Goal: Information Seeking & Learning: Find contact information

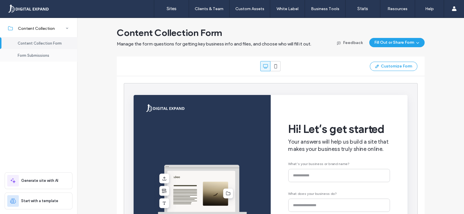
click at [37, 54] on span "Form Submissions" at bounding box center [34, 55] width 32 height 4
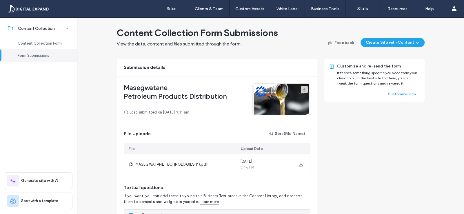
click at [133, 92] on span "Petroleum Products Distribution" at bounding box center [175, 96] width 103 height 9
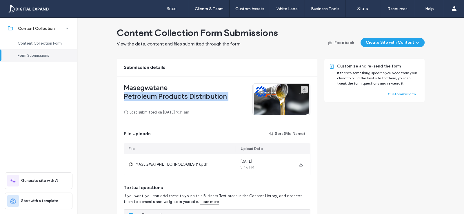
click at [133, 92] on span "Petroleum Products Distribution" at bounding box center [175, 96] width 103 height 9
click at [224, 96] on span "Petroleum Products Distribution" at bounding box center [175, 96] width 103 height 9
drag, startPoint x: 229, startPoint y: 96, endPoint x: 116, endPoint y: 84, distance: 114.2
click at [117, 84] on div "Masegwatane Petroleum Products Distribution Last submitted on [DATE] 9:31 am Fi…" at bounding box center [217, 187] width 200 height 222
copy div "Masegwatane Petroleum Products Distribution"
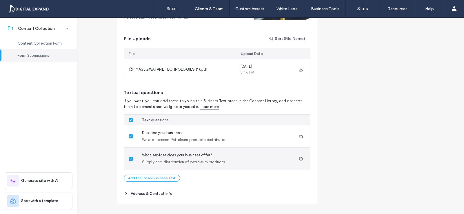
scroll to position [99, 0]
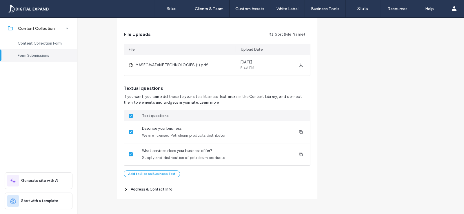
click at [154, 191] on span "Address & Contact Info" at bounding box center [152, 190] width 42 height 6
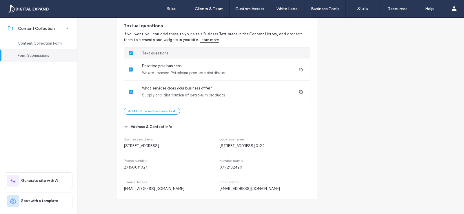
scroll to position [167, 0]
click at [139, 143] on span "[STREET_ADDRESS]" at bounding box center [169, 146] width 91 height 6
copy span "[STREET_ADDRESS]"
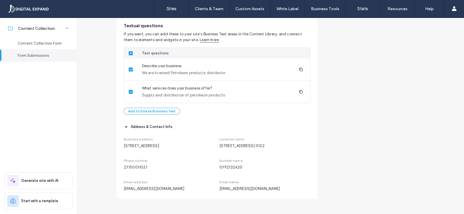
click at [138, 167] on span "27150011021" at bounding box center [169, 168] width 91 height 6
copy span "27150011021"
click at [244, 187] on span "[EMAIL_ADDRESS][DOMAIN_NAME]" at bounding box center [264, 189] width 91 height 6
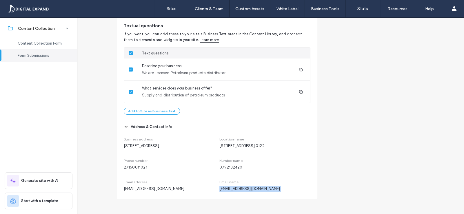
click at [244, 187] on span "[EMAIL_ADDRESS][DOMAIN_NAME]" at bounding box center [264, 189] width 91 height 6
copy div "[EMAIL_ADDRESS][DOMAIN_NAME]"
click at [145, 143] on span "[STREET_ADDRESS]" at bounding box center [169, 146] width 91 height 6
click at [146, 143] on span "[STREET_ADDRESS]" at bounding box center [169, 146] width 91 height 6
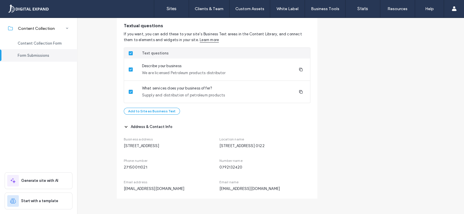
click at [167, 150] on div "Business address [STREET_ADDRESS] Location name [STREET_ADDRESS] 0122 Phone num…" at bounding box center [217, 161] width 187 height 62
drag, startPoint x: 165, startPoint y: 150, endPoint x: 118, endPoint y: 136, distance: 49.2
click at [118, 136] on div "Masegwatane Petroleum Products Distribution Last submitted on [DATE] 9:31 am Fi…" at bounding box center [217, 57] width 200 height 284
click at [151, 145] on span "[STREET_ADDRESS]" at bounding box center [169, 146] width 91 height 6
drag, startPoint x: 146, startPoint y: 145, endPoint x: 121, endPoint y: 143, distance: 25.9
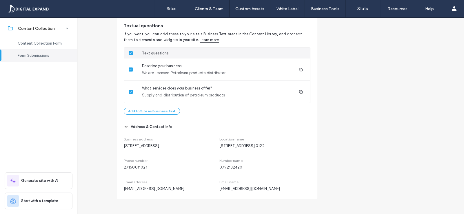
click at [121, 143] on div "Masegwatane Petroleum Products Distribution Last submitted on [DATE] 9:31 am Fi…" at bounding box center [217, 57] width 200 height 284
copy span "[STREET_ADDRESS]"
click at [84, 119] on div "Content Collection Form Submissions View the data, content and files submitted …" at bounding box center [270, 32] width 387 height 334
